Goal: Task Accomplishment & Management: Use online tool/utility

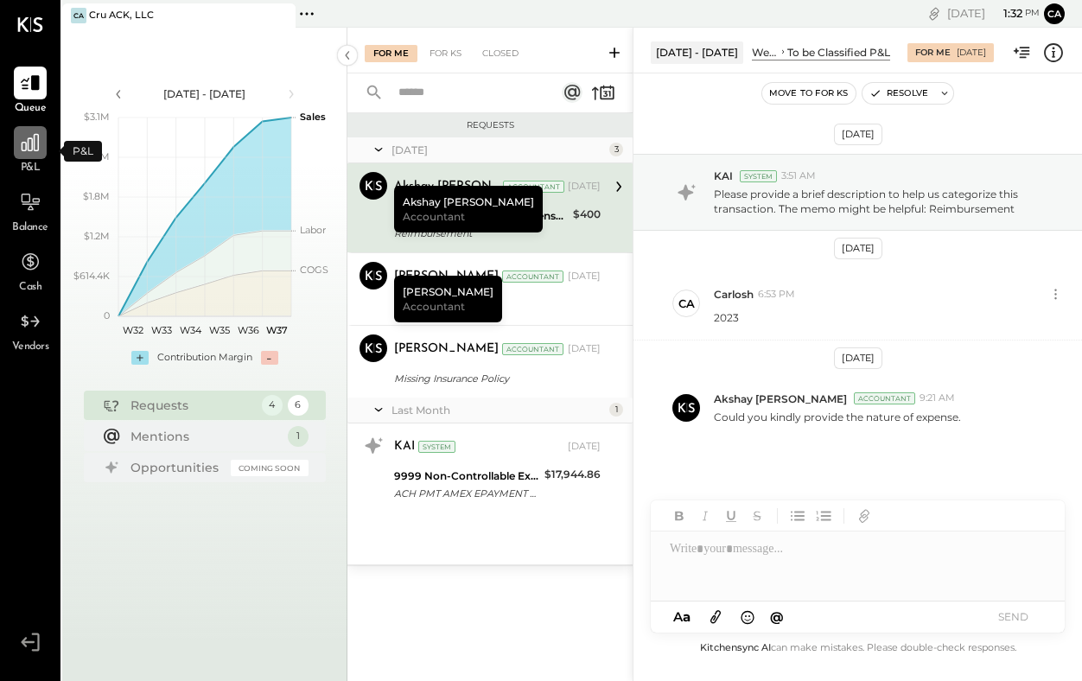
click at [29, 145] on icon at bounding box center [30, 142] width 22 height 22
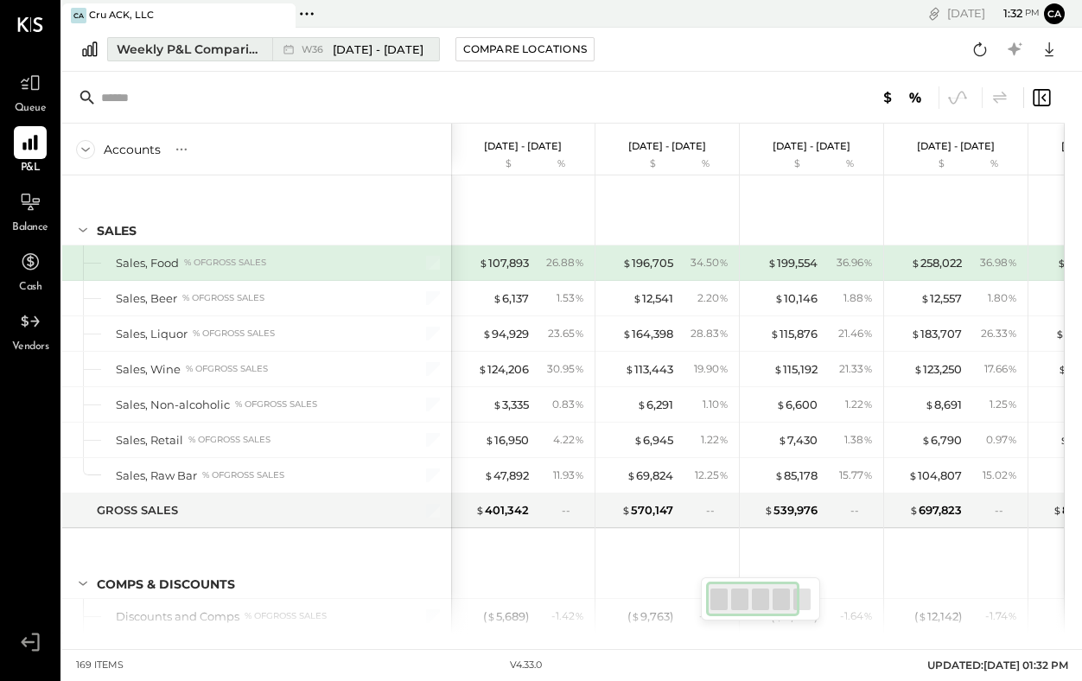
click at [239, 54] on div "Weekly P&L Comparison" at bounding box center [189, 49] width 145 height 17
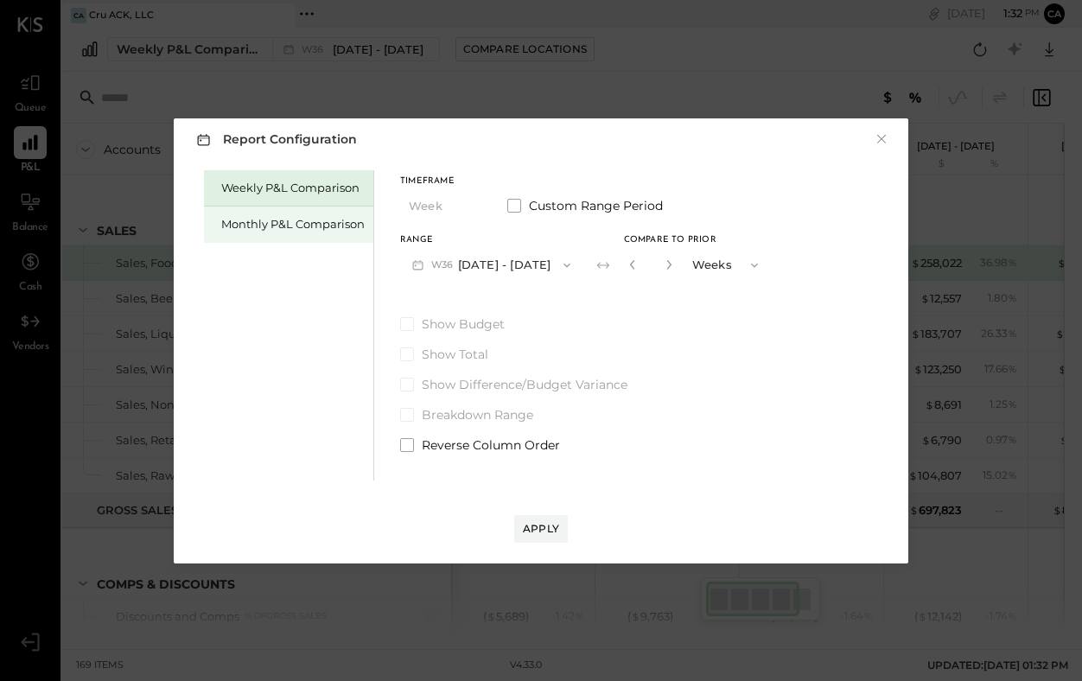
click at [328, 230] on div "Monthly P&L Comparison" at bounding box center [292, 224] width 143 height 16
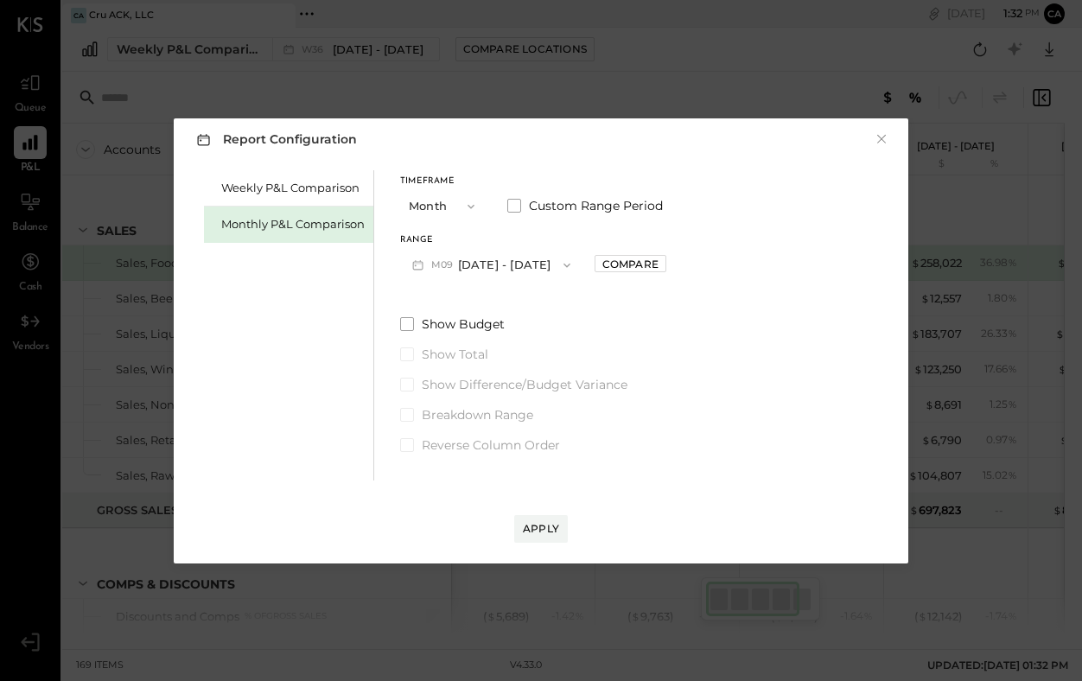
click at [560, 262] on icon "button" at bounding box center [567, 265] width 14 height 14
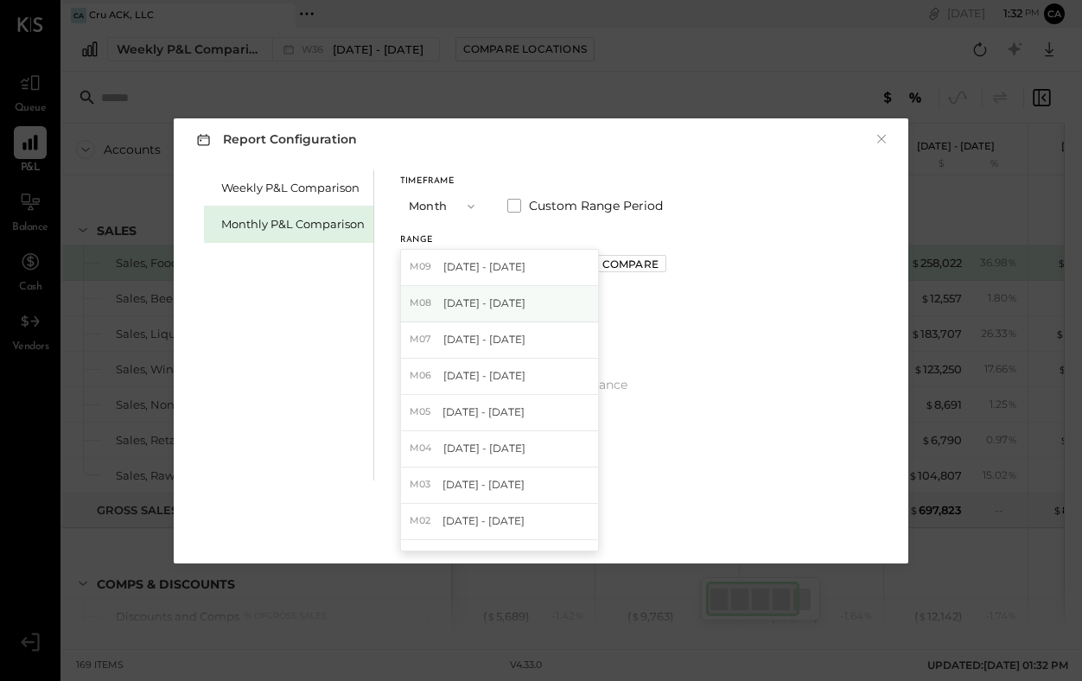
click at [534, 304] on div "M08 [DATE] - [DATE]" at bounding box center [499, 304] width 197 height 36
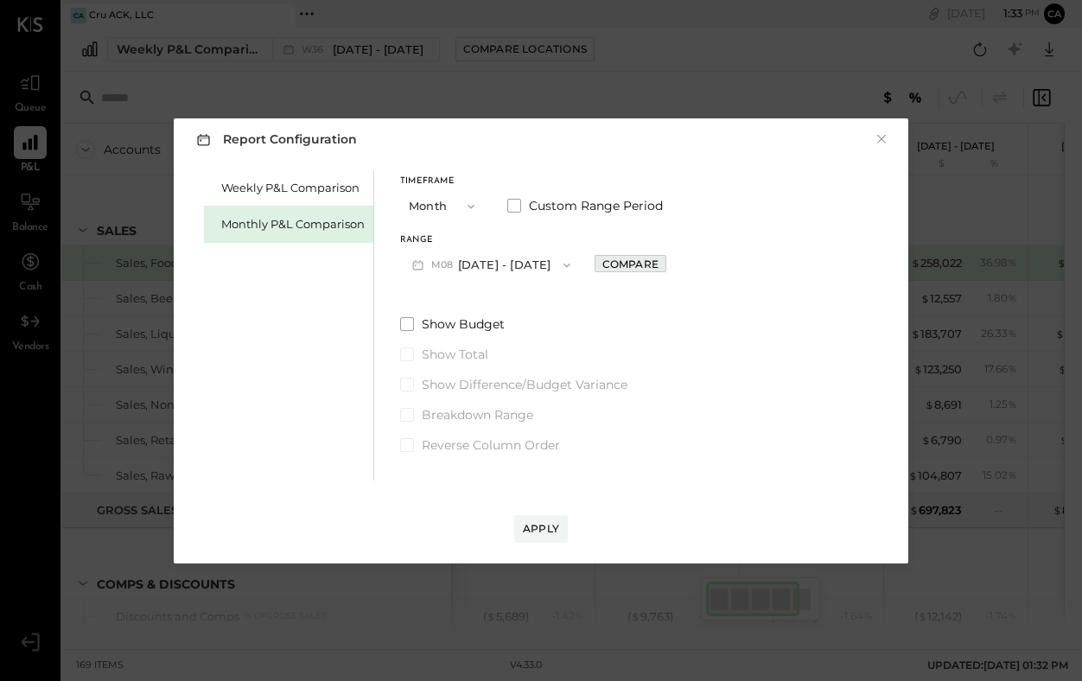
click at [627, 262] on div "Compare" at bounding box center [630, 264] width 56 height 15
click at [748, 267] on icon "button" at bounding box center [755, 265] width 14 height 14
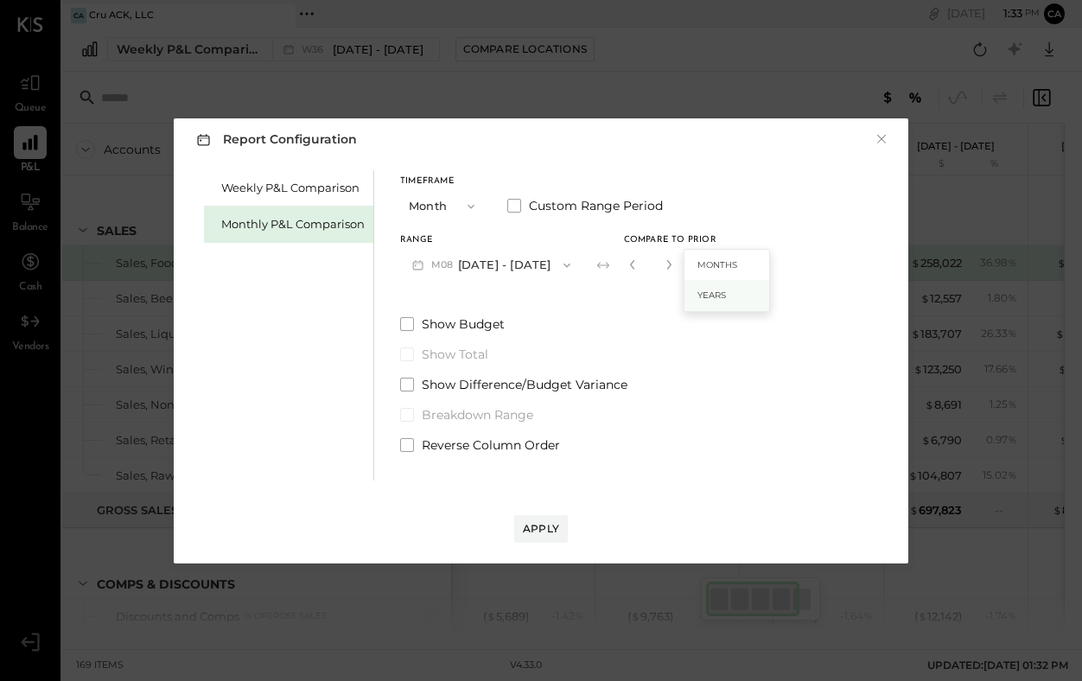
click at [714, 290] on div "Years" at bounding box center [726, 295] width 85 height 31
click at [560, 525] on button "Apply" at bounding box center [541, 529] width 54 height 28
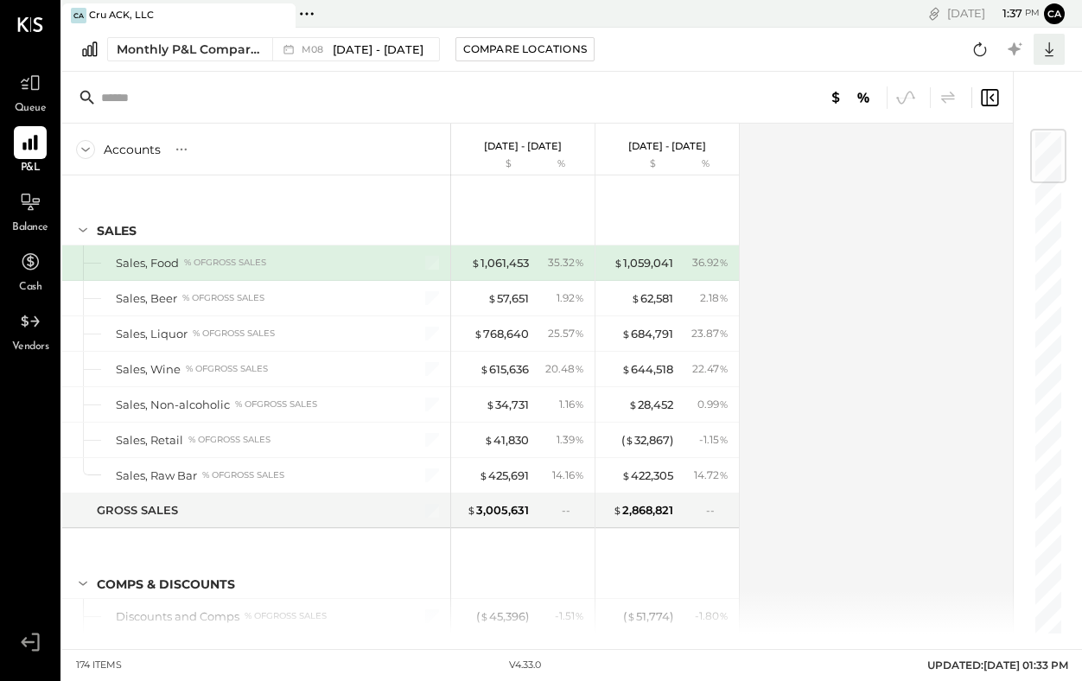
click at [1047, 49] on icon at bounding box center [1049, 49] width 22 height 22
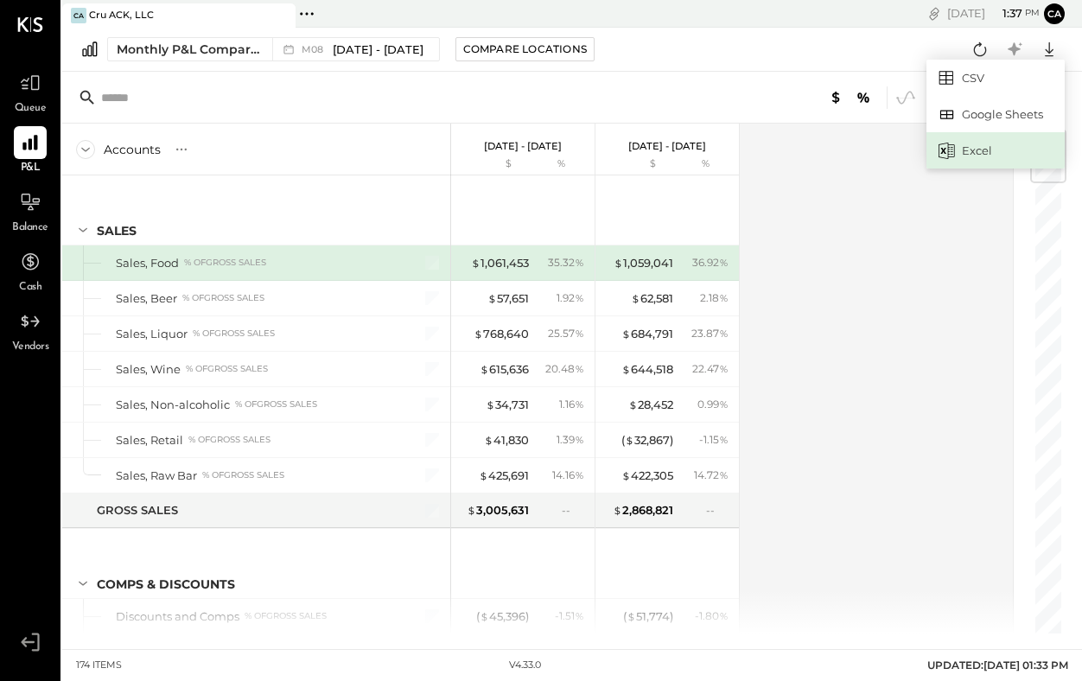
click at [974, 152] on div "Excel" at bounding box center [995, 150] width 138 height 36
